Goal: Task Accomplishment & Management: Use online tool/utility

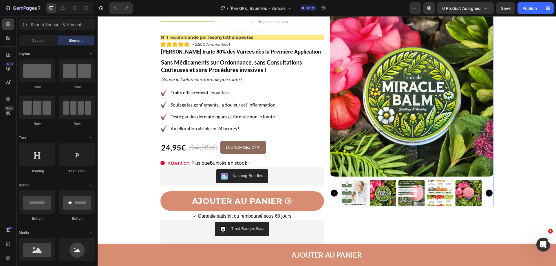
scroll to position [58, 0]
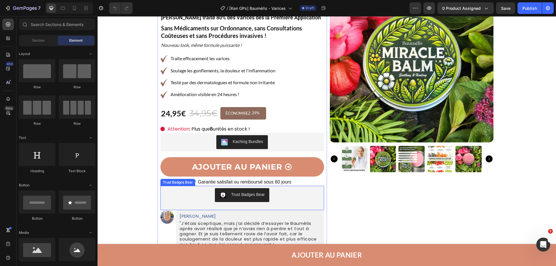
click at [201, 195] on div "Trust Badges Bear" at bounding box center [242, 195] width 159 height 14
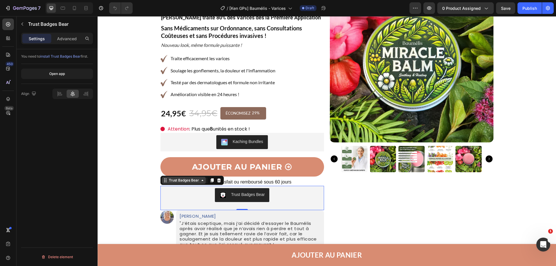
click at [194, 181] on div "Trust Badges Bear" at bounding box center [184, 180] width 32 height 5
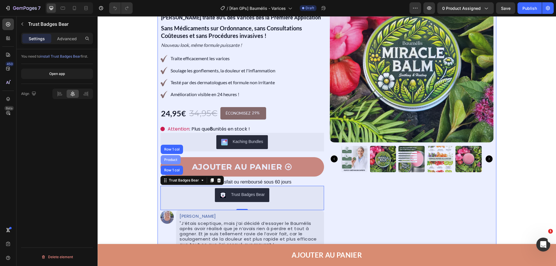
click at [165, 161] on div "Product" at bounding box center [170, 159] width 15 height 3
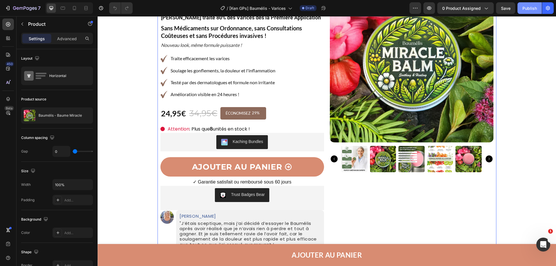
click at [529, 7] on div "Publish" at bounding box center [530, 8] width 14 height 6
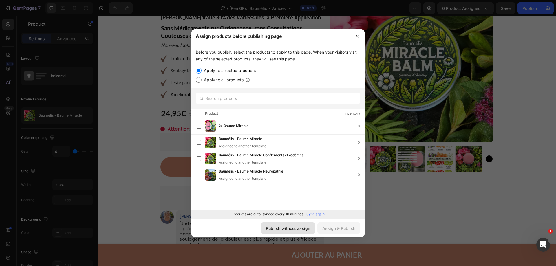
click at [275, 230] on div "Publish without assign" at bounding box center [288, 228] width 44 height 6
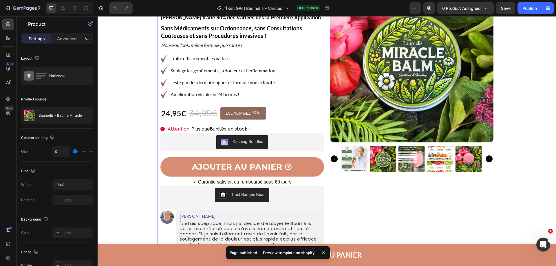
click at [292, 252] on div "Preview template on shopify" at bounding box center [289, 253] width 59 height 8
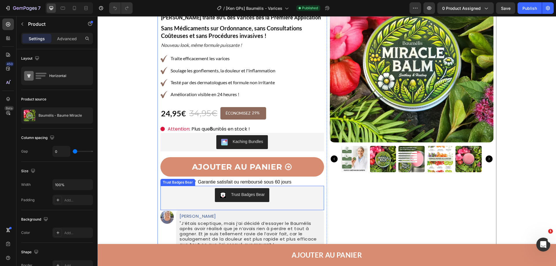
click at [280, 190] on div "Trust Badges Bear" at bounding box center [242, 195] width 159 height 14
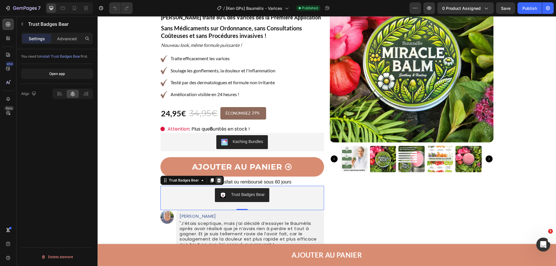
click at [218, 181] on icon at bounding box center [219, 180] width 5 height 5
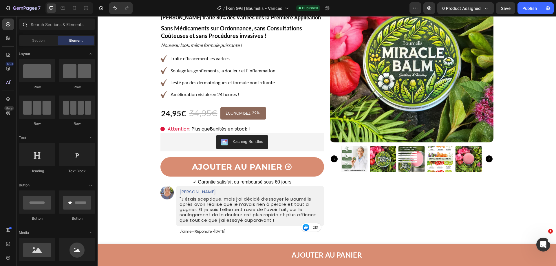
click at [27, 25] on icon at bounding box center [24, 24] width 5 height 5
click at [10, 38] on icon at bounding box center [8, 38] width 6 height 6
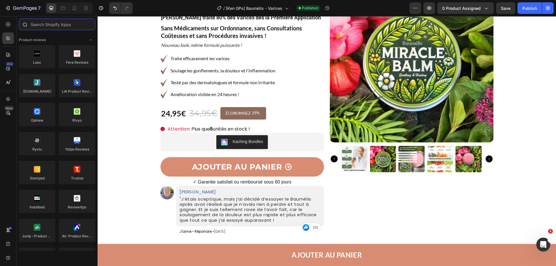
click at [54, 26] on input "text" at bounding box center [57, 25] width 77 height 12
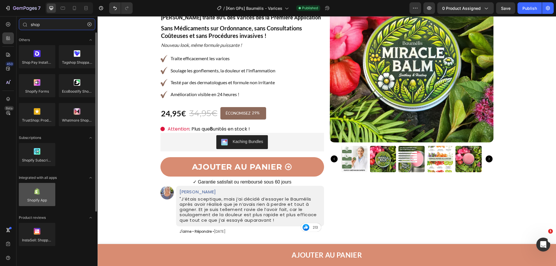
type input "shop"
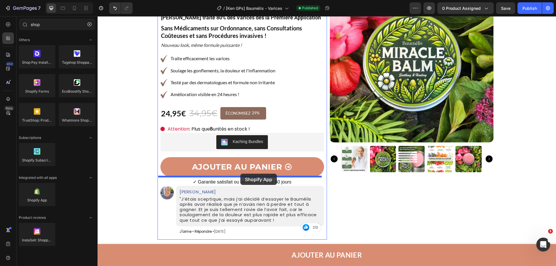
drag, startPoint x: 148, startPoint y: 207, endPoint x: 241, endPoint y: 174, distance: 98.4
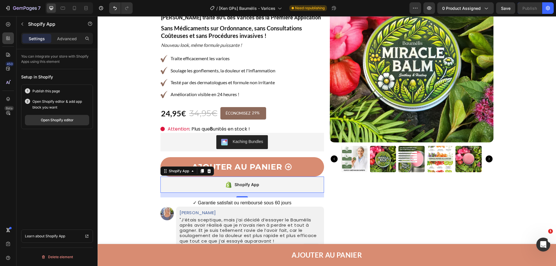
scroll to position [203, 0]
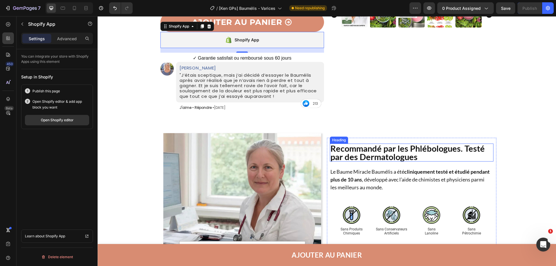
click at [402, 151] on h2 "Recommandé par les Phlébologues. Testé par des Dermatologues" at bounding box center [412, 153] width 164 height 18
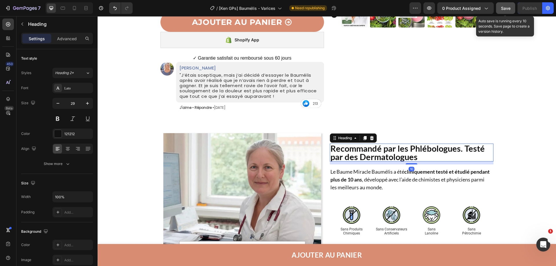
click at [503, 7] on span "Save" at bounding box center [506, 8] width 10 height 5
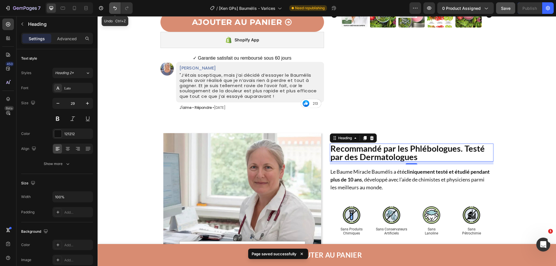
click at [112, 6] on icon "Undo/Redo" at bounding box center [115, 8] width 6 height 6
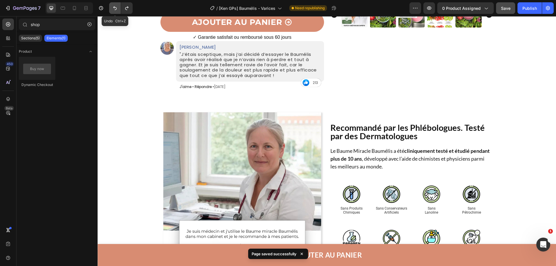
click at [112, 6] on icon "Undo/Redo" at bounding box center [115, 8] width 6 height 6
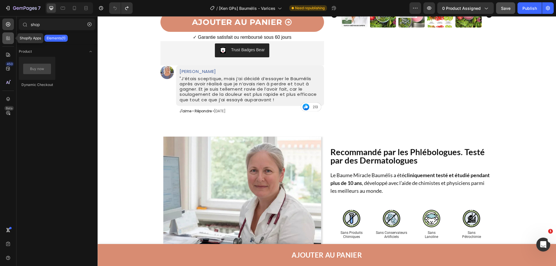
click at [10, 39] on icon at bounding box center [9, 40] width 2 height 2
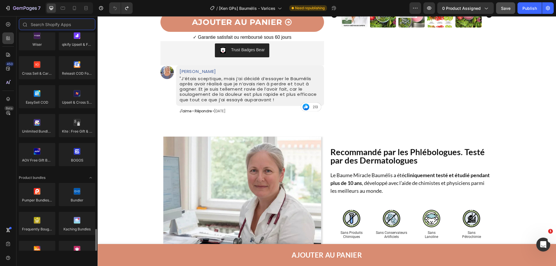
scroll to position [435, 0]
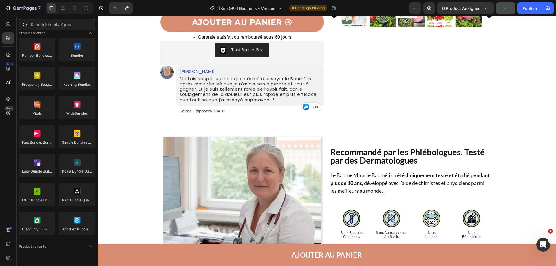
click at [71, 24] on input "text" at bounding box center [57, 25] width 77 height 12
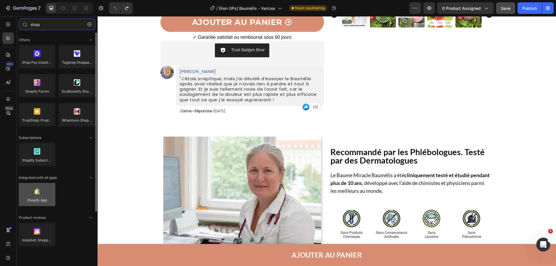
type input "shop"
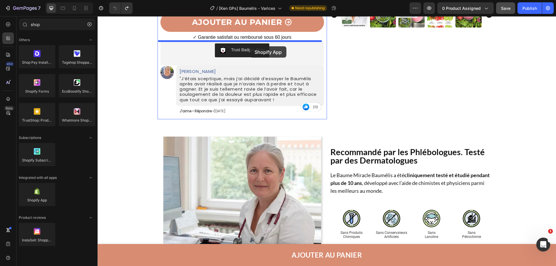
drag, startPoint x: 148, startPoint y: 205, endPoint x: 250, endPoint y: 46, distance: 188.4
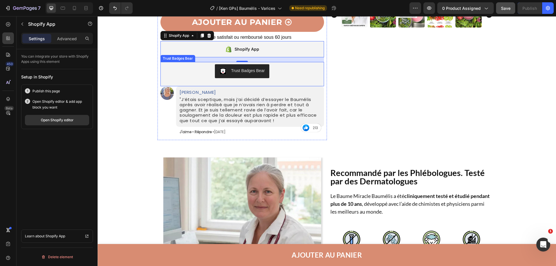
click at [282, 72] on div "Trust Badges Bear" at bounding box center [242, 71] width 159 height 14
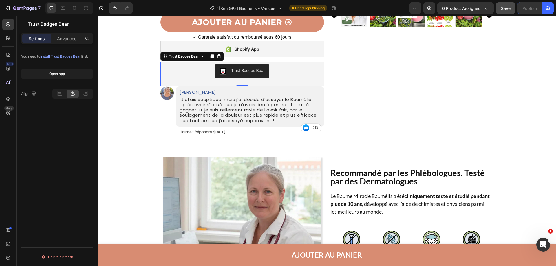
drag, startPoint x: 216, startPoint y: 57, endPoint x: 304, endPoint y: 57, distance: 87.5
click at [217, 57] on icon at bounding box center [219, 56] width 5 height 5
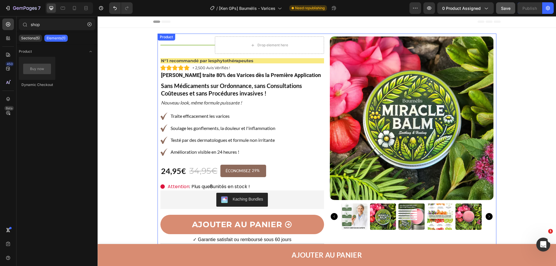
scroll to position [0, 0]
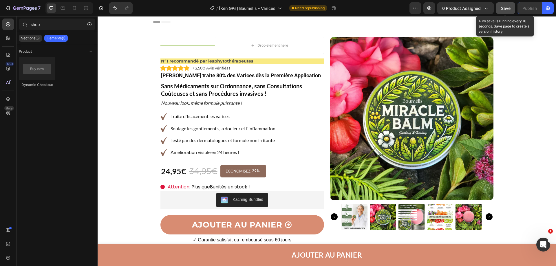
click at [498, 8] on button "Save" at bounding box center [505, 8] width 19 height 12
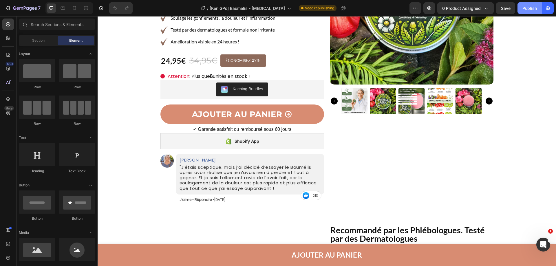
click at [536, 9] on div "Publish" at bounding box center [530, 8] width 14 height 6
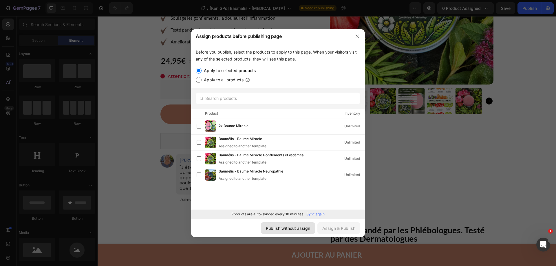
click at [286, 231] on div "Publish without assign" at bounding box center [288, 228] width 44 height 6
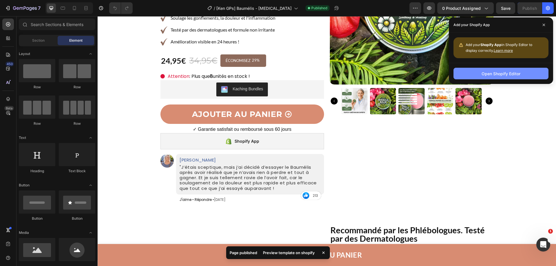
click at [497, 75] on div "Open Shopify Editor" at bounding box center [501, 74] width 39 height 6
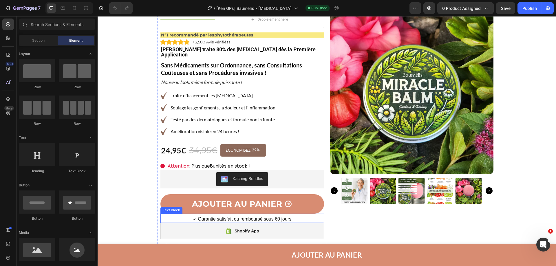
scroll to position [58, 0]
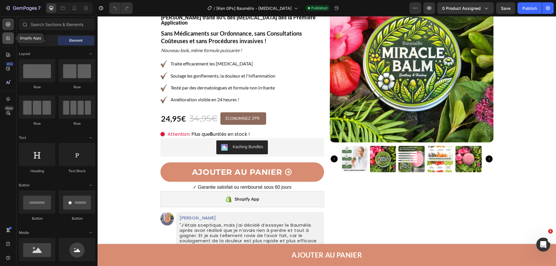
click at [5, 40] on div at bounding box center [8, 38] width 12 height 12
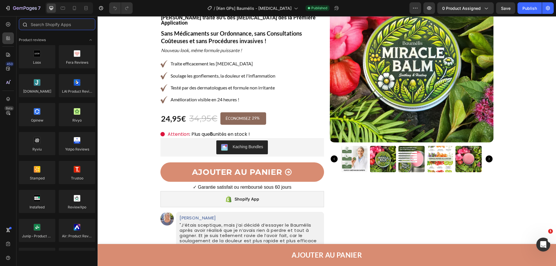
click at [43, 26] on input "text" at bounding box center [57, 25] width 77 height 12
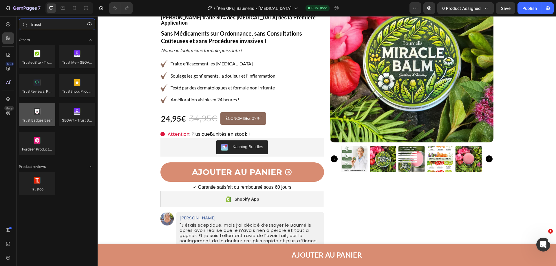
type input "trusst"
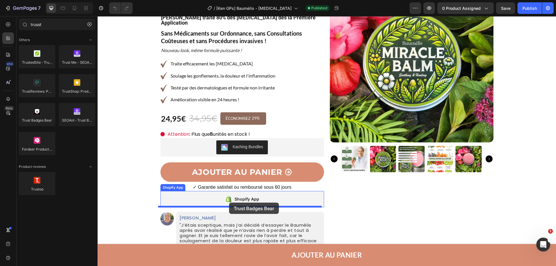
drag, startPoint x: 133, startPoint y: 127, endPoint x: 229, endPoint y: 203, distance: 122.5
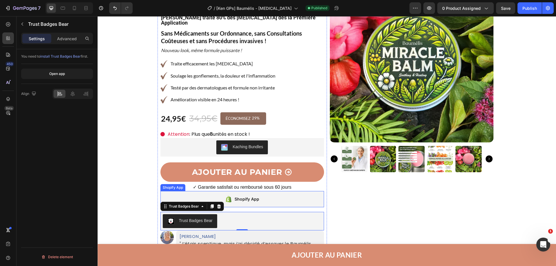
click at [250, 191] on div "Shopify App" at bounding box center [243, 199] width 164 height 16
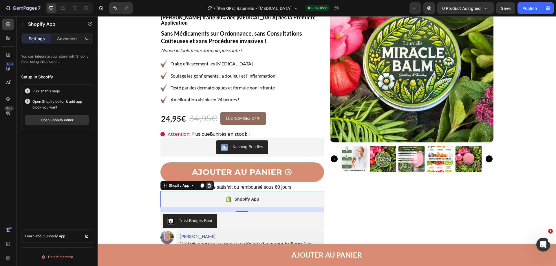
click at [207, 184] on icon at bounding box center [209, 186] width 4 height 4
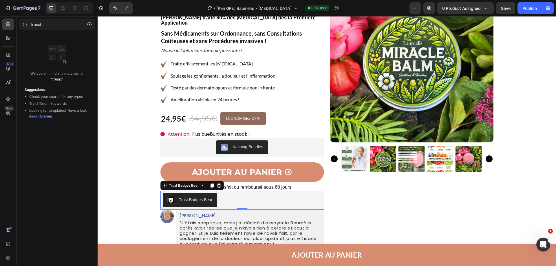
click at [257, 194] on div "Trust Badges Bear" at bounding box center [242, 201] width 159 height 14
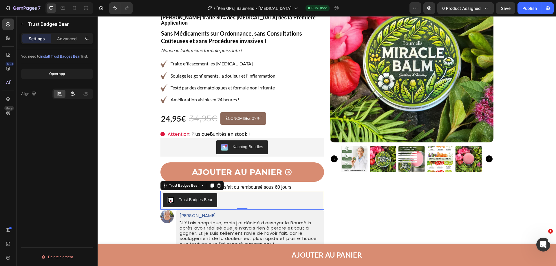
click at [77, 93] on div at bounding box center [73, 94] width 12 height 8
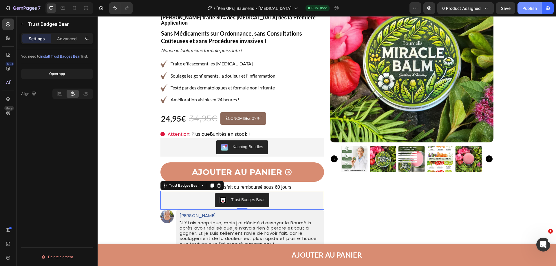
click at [531, 7] on div "Publish" at bounding box center [530, 8] width 14 height 6
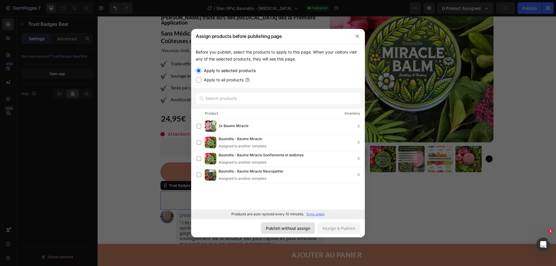
click at [299, 228] on div "Publish without assign" at bounding box center [288, 228] width 44 height 6
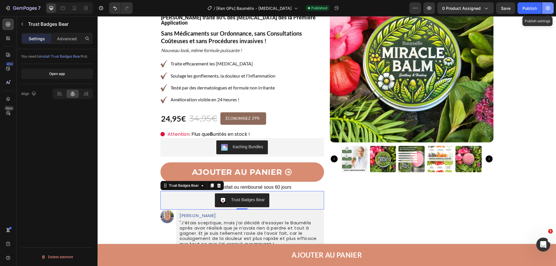
click at [550, 12] on button "button" at bounding box center [549, 8] width 12 height 12
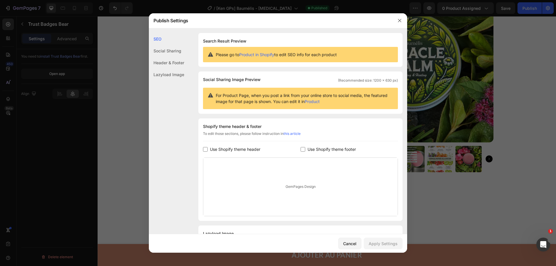
click at [212, 150] on span "Use Shopify theme header" at bounding box center [235, 149] width 50 height 7
checkbox input "true"
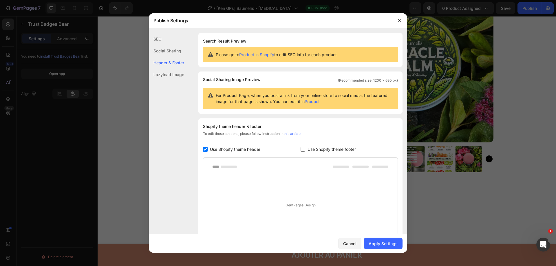
click at [324, 150] on span "Use Shopify theme footer" at bounding box center [332, 149] width 48 height 7
checkbox input "true"
click at [379, 243] on div "Apply Settings" at bounding box center [383, 244] width 29 height 6
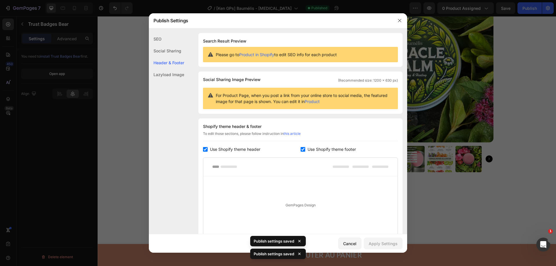
click at [494, 105] on div at bounding box center [278, 133] width 556 height 266
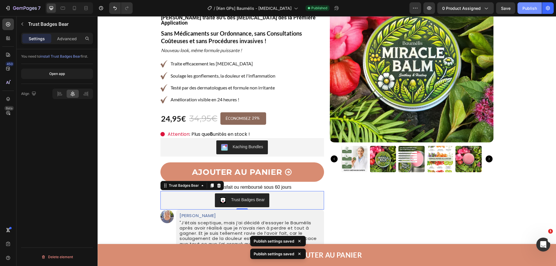
click at [526, 6] on div "Publish" at bounding box center [530, 8] width 14 height 6
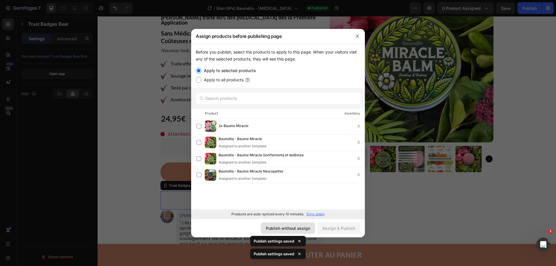
click at [308, 229] on div "Publish without assign" at bounding box center [288, 228] width 44 height 6
